Goal: Transaction & Acquisition: Purchase product/service

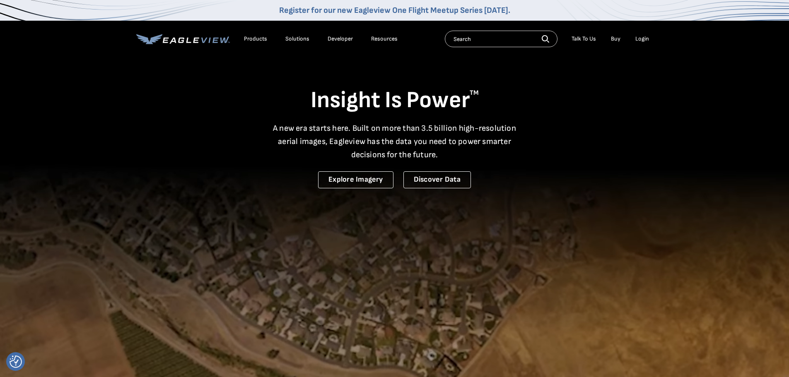
click at [643, 40] on div "Login" at bounding box center [642, 38] width 14 height 7
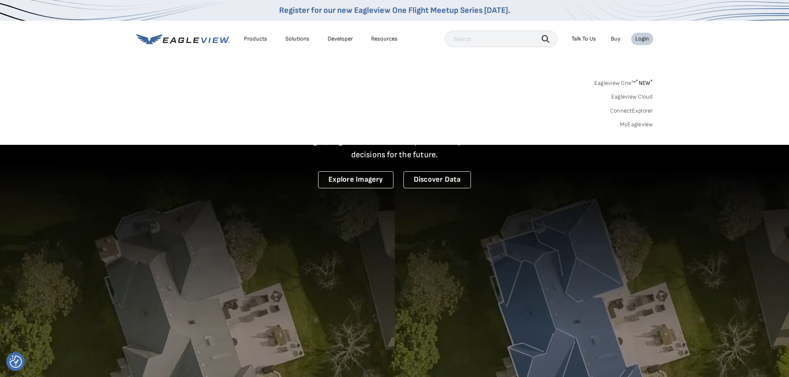
click at [631, 121] on link "MyEagleview" at bounding box center [636, 124] width 33 height 7
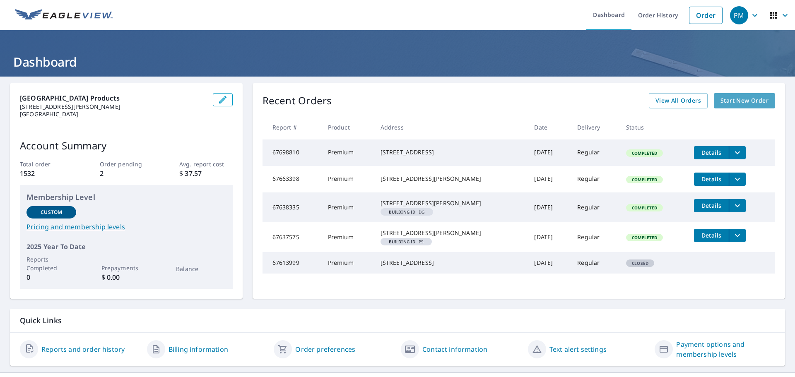
click at [731, 100] on span "Start New Order" at bounding box center [744, 101] width 48 height 10
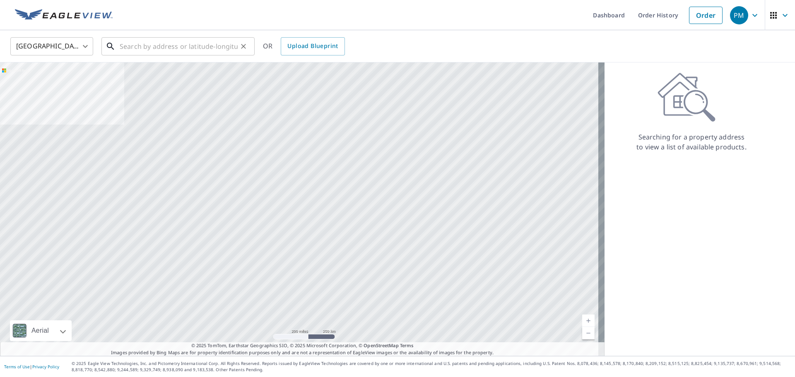
click at [170, 49] on input "text" at bounding box center [179, 46] width 118 height 23
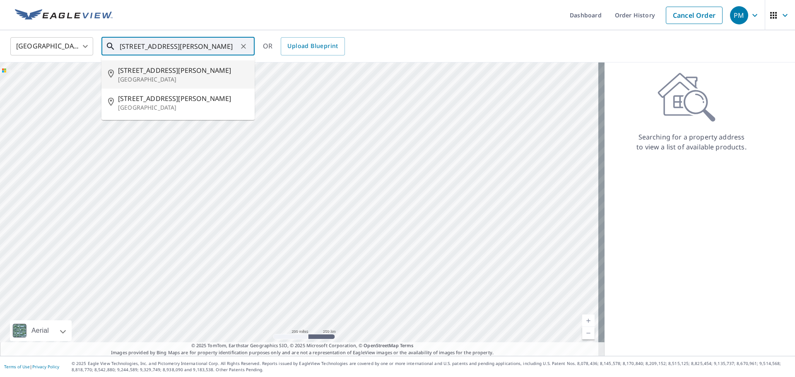
click at [186, 70] on span "[STREET_ADDRESS][PERSON_NAME]" at bounding box center [183, 70] width 130 height 10
type input "[STREET_ADDRESS][PERSON_NAME]"
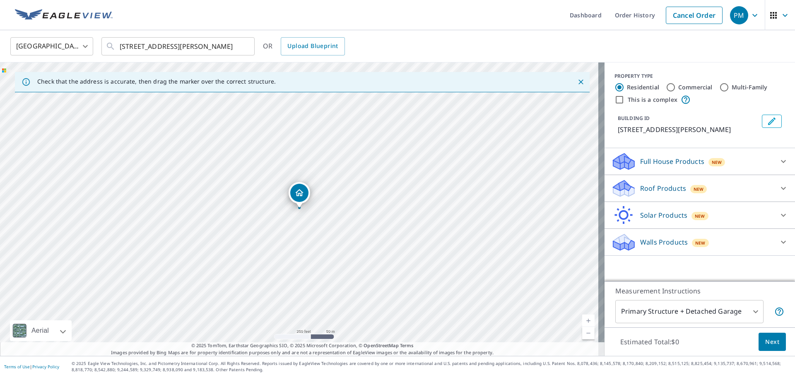
click at [704, 187] on div "Roof Products New" at bounding box center [692, 188] width 162 height 19
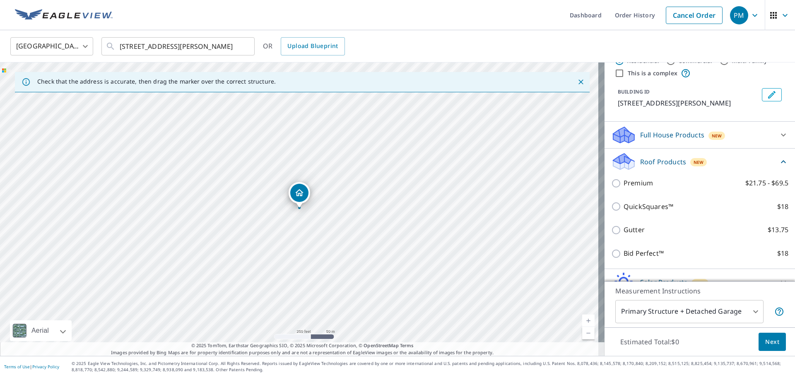
scroll to position [41, 0]
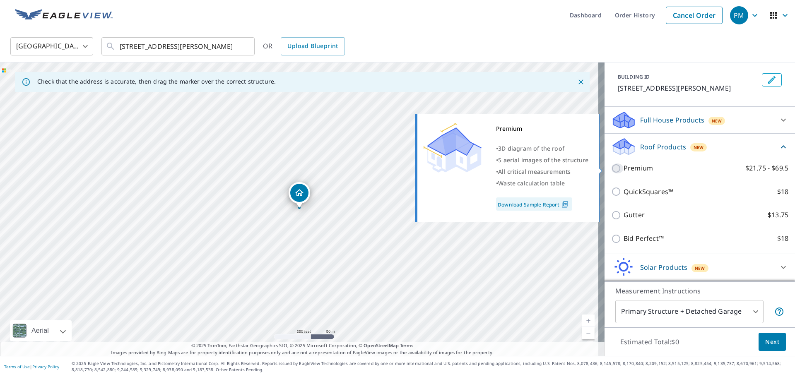
click at [613, 171] on input "Premium $21.75 - $69.5" at bounding box center [617, 169] width 12 height 10
checkbox input "true"
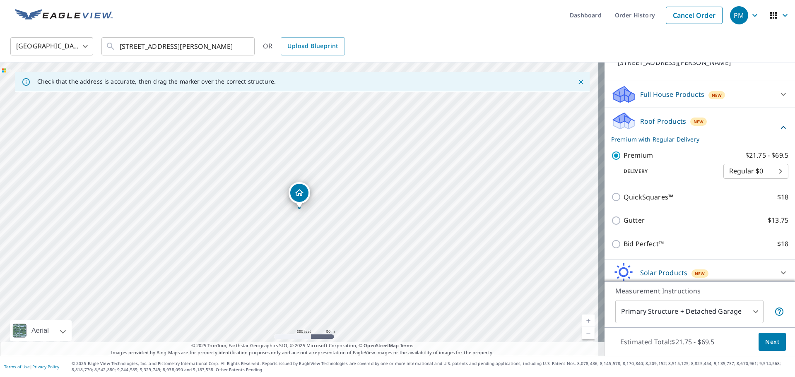
scroll to position [99, 0]
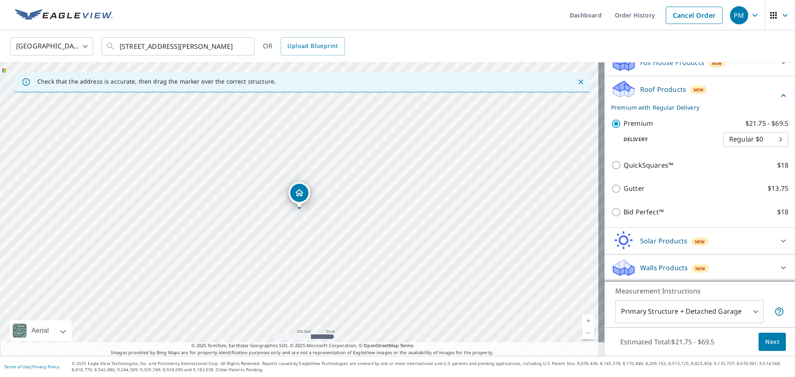
click at [769, 341] on span "Next" at bounding box center [772, 342] width 14 height 10
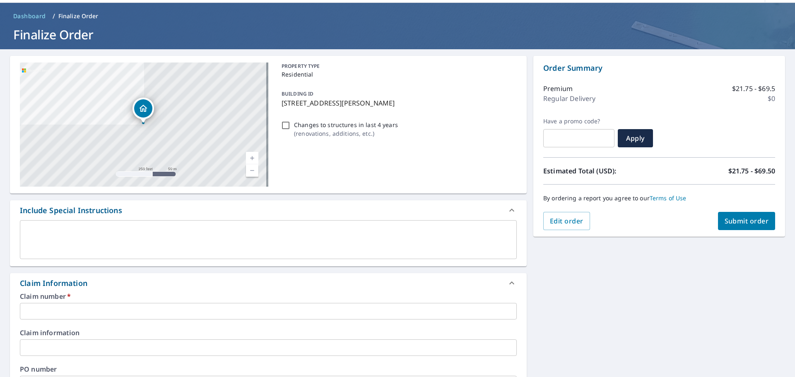
scroll to position [41, 0]
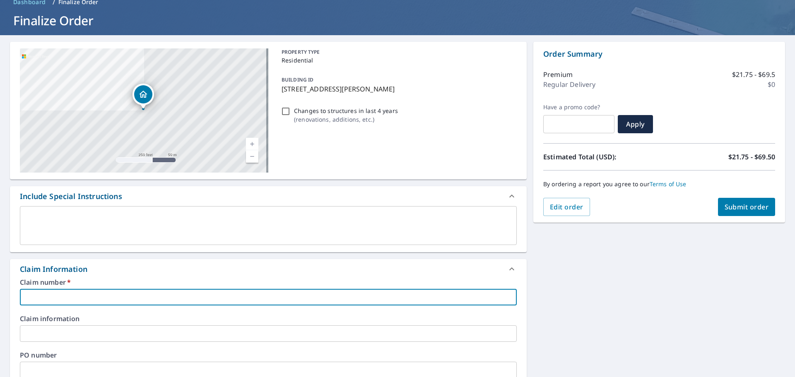
click at [99, 296] on input "text" at bounding box center [268, 297] width 497 height 17
type input "1"
checkbox input "true"
type input "10"
checkbox input "true"
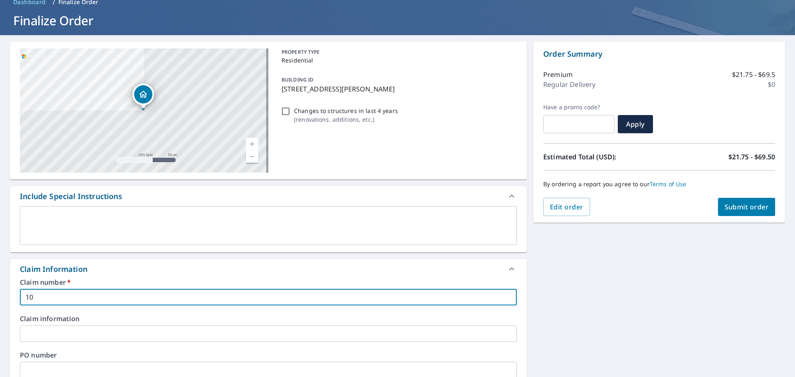
type input "10"
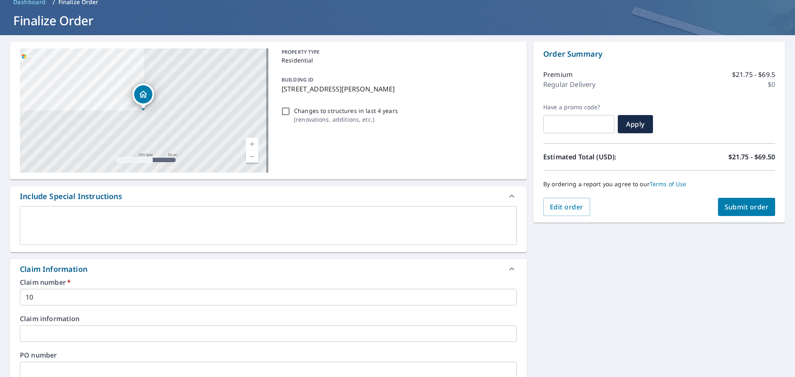
click at [239, 270] on div "Claim Information" at bounding box center [261, 269] width 482 height 11
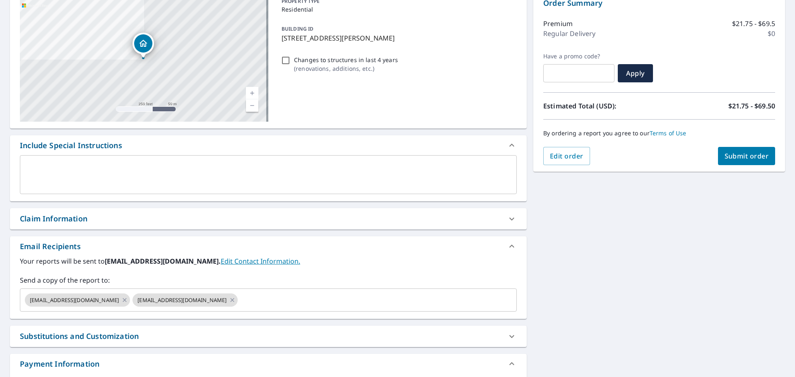
scroll to position [150, 0]
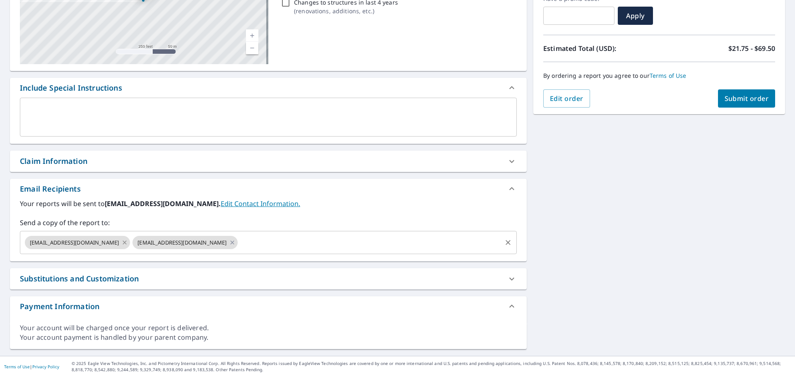
click at [121, 243] on icon at bounding box center [124, 242] width 7 height 9
checkbox input "true"
click at [131, 242] on input "text" at bounding box center [315, 243] width 369 height 16
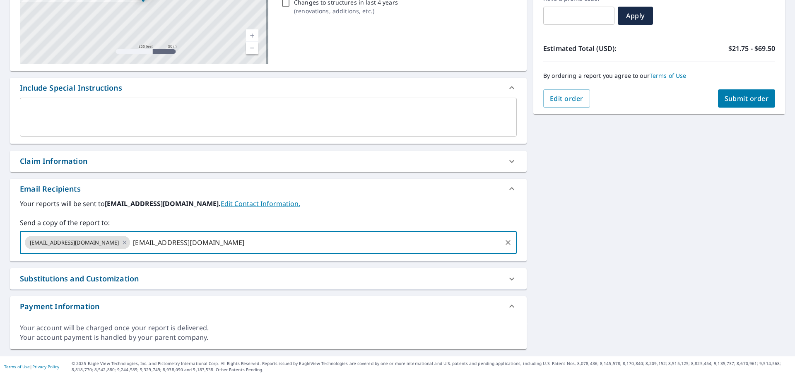
type input "[EMAIL_ADDRESS][DOMAIN_NAME]"
click at [661, 304] on div "[STREET_ADDRESS][PERSON_NAME] Aerial Road A standard road map Aerial A detailed…" at bounding box center [397, 141] width 795 height 429
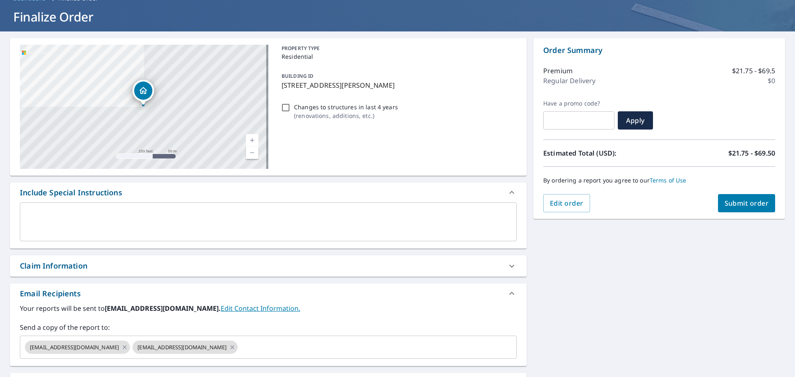
scroll to position [0, 0]
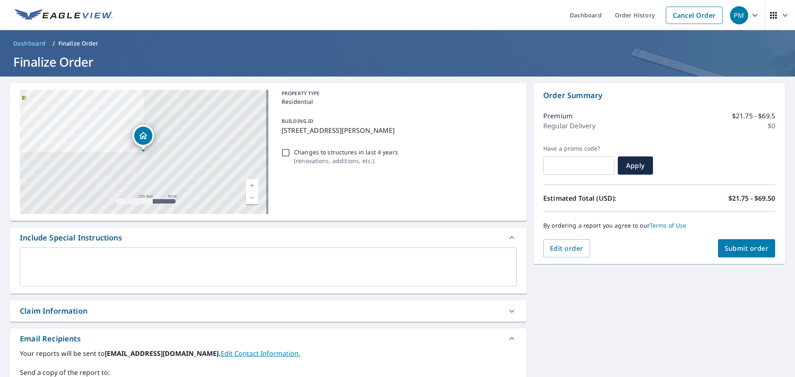
click at [741, 248] on span "Submit order" at bounding box center [747, 248] width 44 height 9
checkbox input "true"
